Goal: Communication & Community: Ask a question

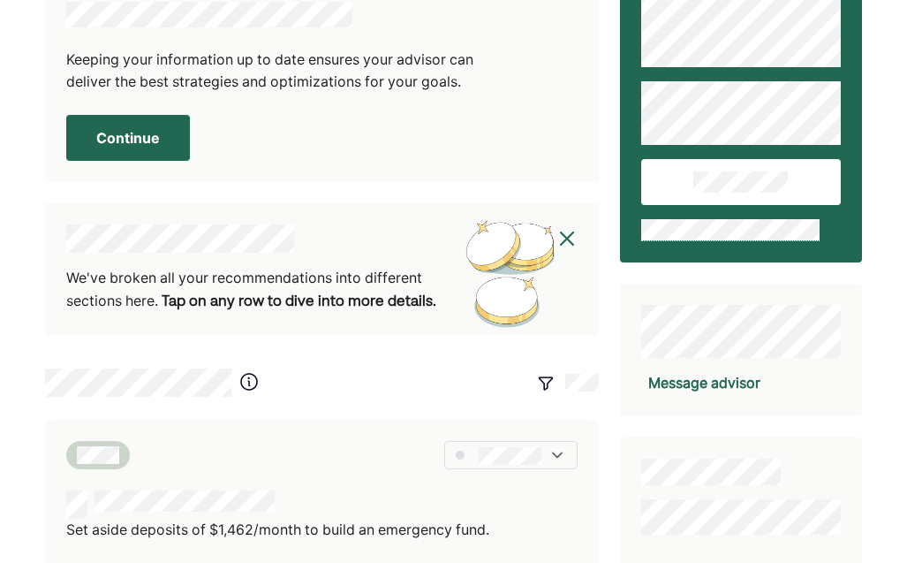
scroll to position [58, 0]
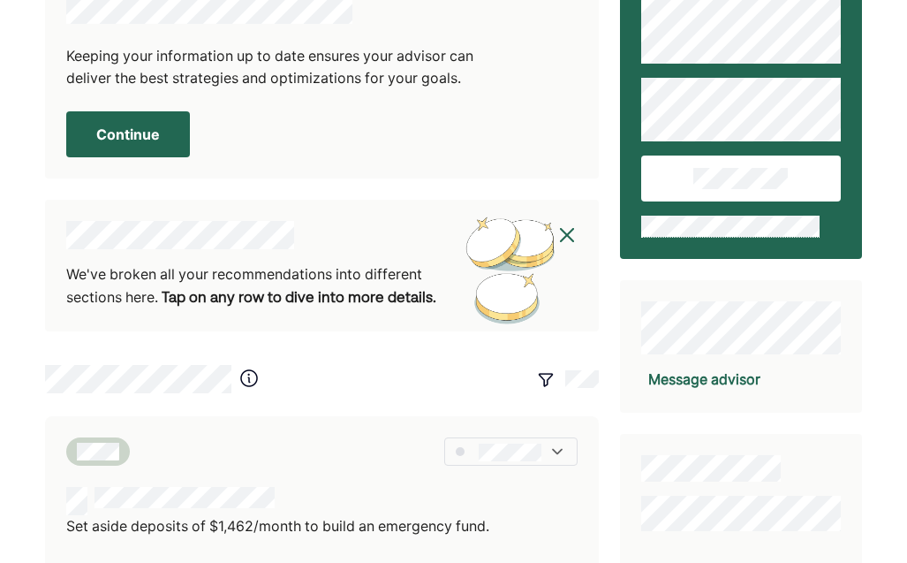
click at [147, 138] on button "Continue" at bounding box center [128, 134] width 124 height 46
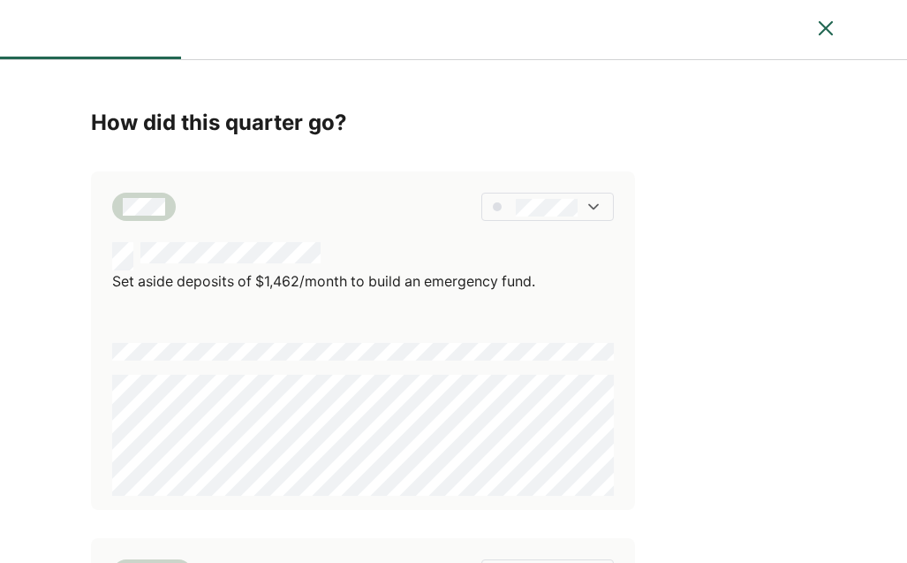
click at [826, 36] on img at bounding box center [825, 28] width 21 height 21
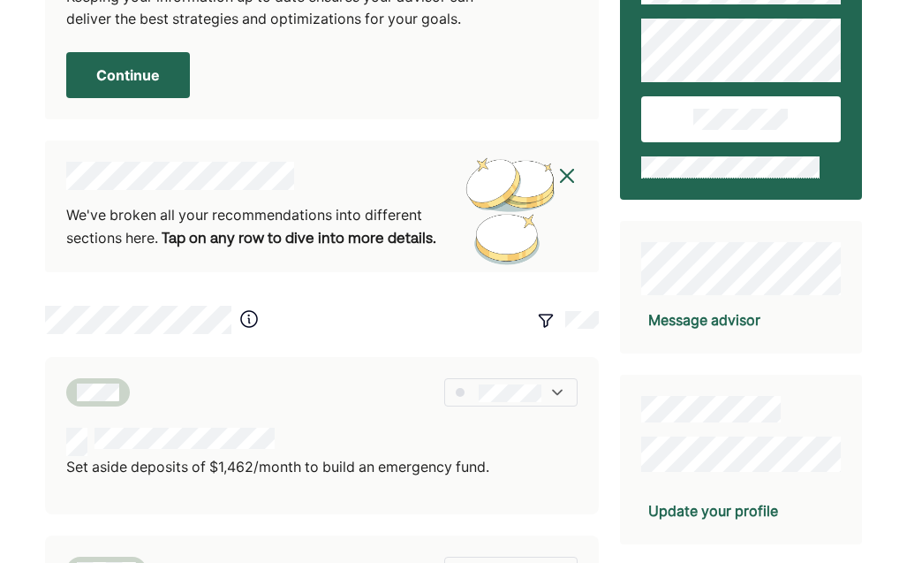
scroll to position [106, 0]
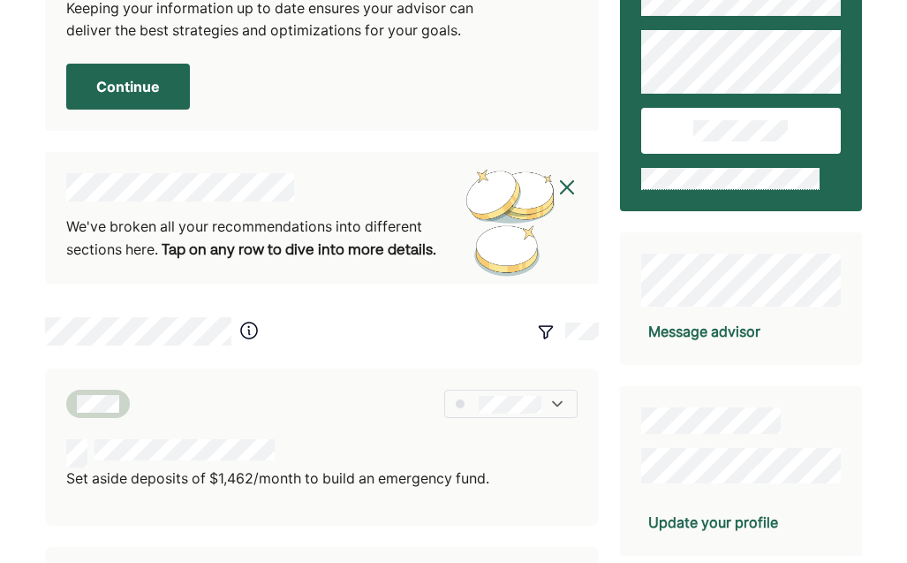
click at [685, 329] on div "Message advisor" at bounding box center [704, 331] width 112 height 21
